Goal: Task Accomplishment & Management: Manage account settings

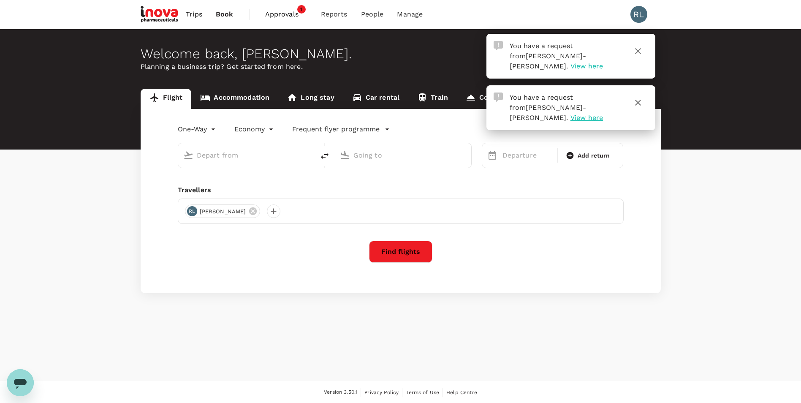
click at [571, 62] on span "View here" at bounding box center [587, 66] width 33 height 8
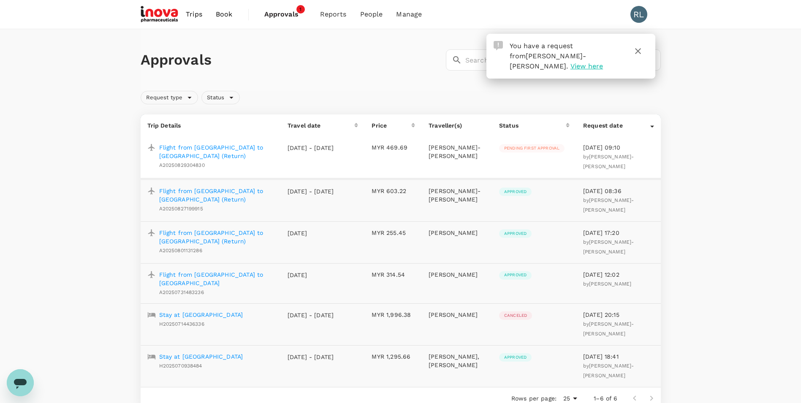
click at [215, 148] on p "Flight from [GEOGRAPHIC_DATA] to [GEOGRAPHIC_DATA] (Return)" at bounding box center [216, 151] width 115 height 17
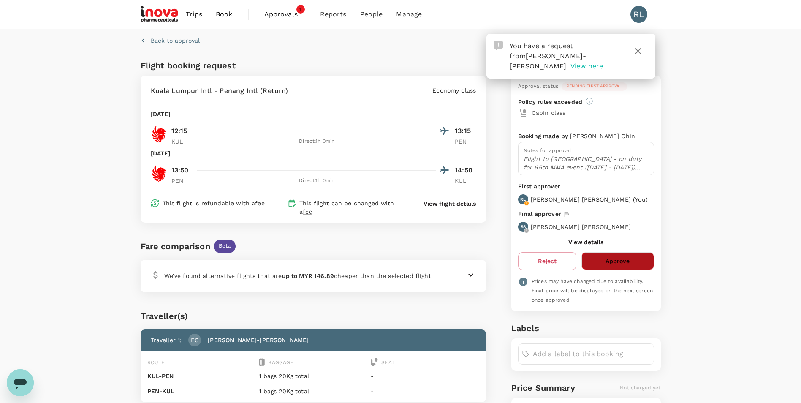
click at [621, 259] on button "Approve" at bounding box center [618, 261] width 72 height 18
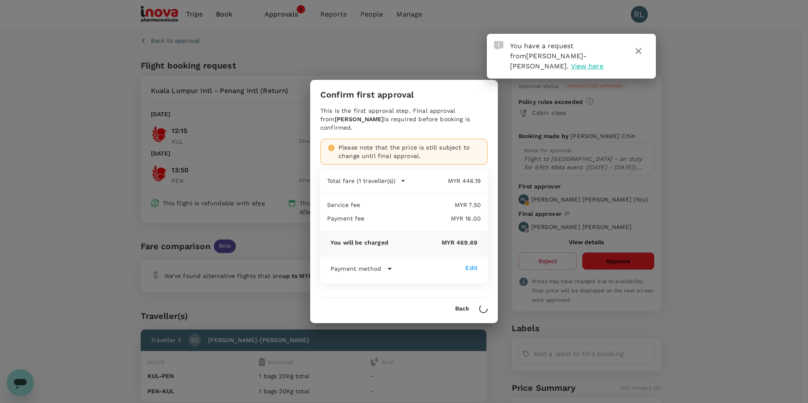
click at [640, 53] on icon "button" at bounding box center [638, 51] width 6 height 6
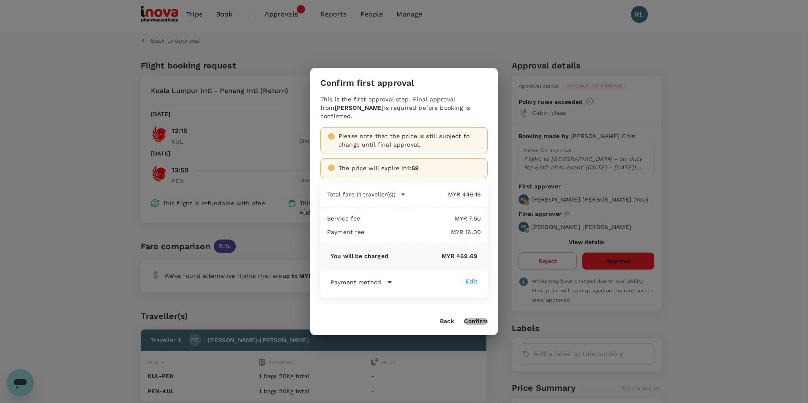
click at [477, 320] on button "Confirm" at bounding box center [476, 321] width 24 height 7
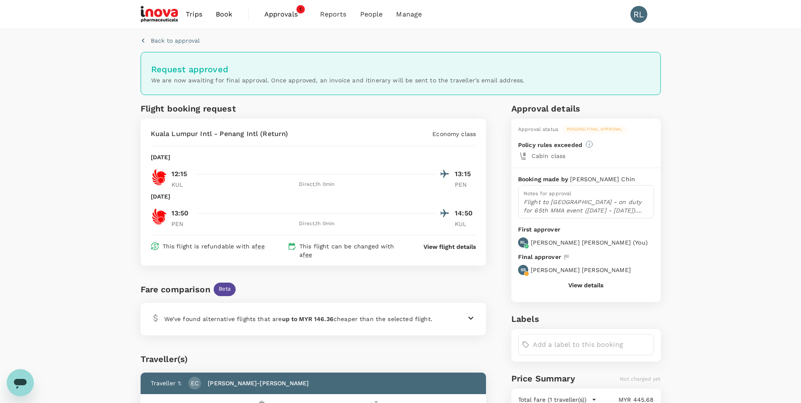
click at [759, 104] on div "Back to approval Request approved We are now awaiting for final approval. Once …" at bounding box center [400, 288] width 801 height 518
